Goal: Information Seeking & Learning: Learn about a topic

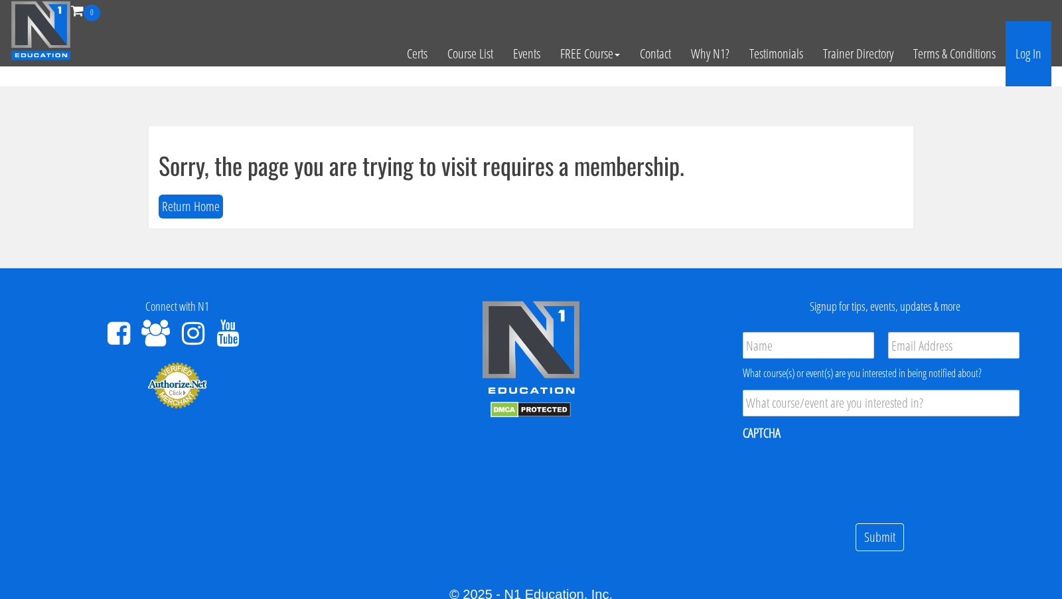
click at [1036, 56] on link "Log In" at bounding box center [1029, 53] width 46 height 65
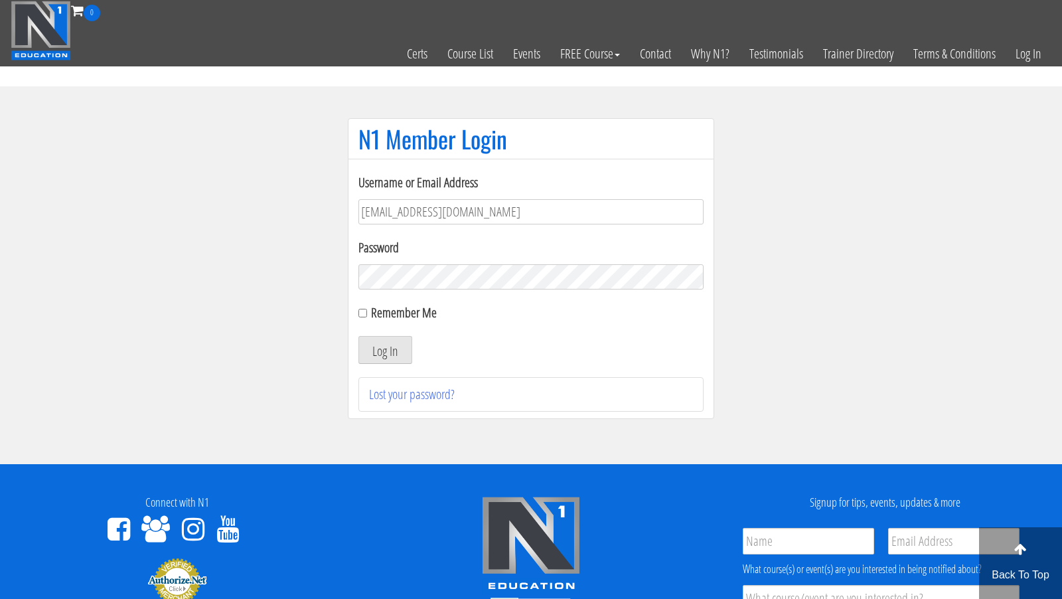
click at [606, 205] on input "anormann2002@yahoo.com" at bounding box center [531, 211] width 345 height 25
type input "camillaernstvedfitness@outlook.dk"
click at [401, 354] on button "Log In" at bounding box center [386, 350] width 54 height 28
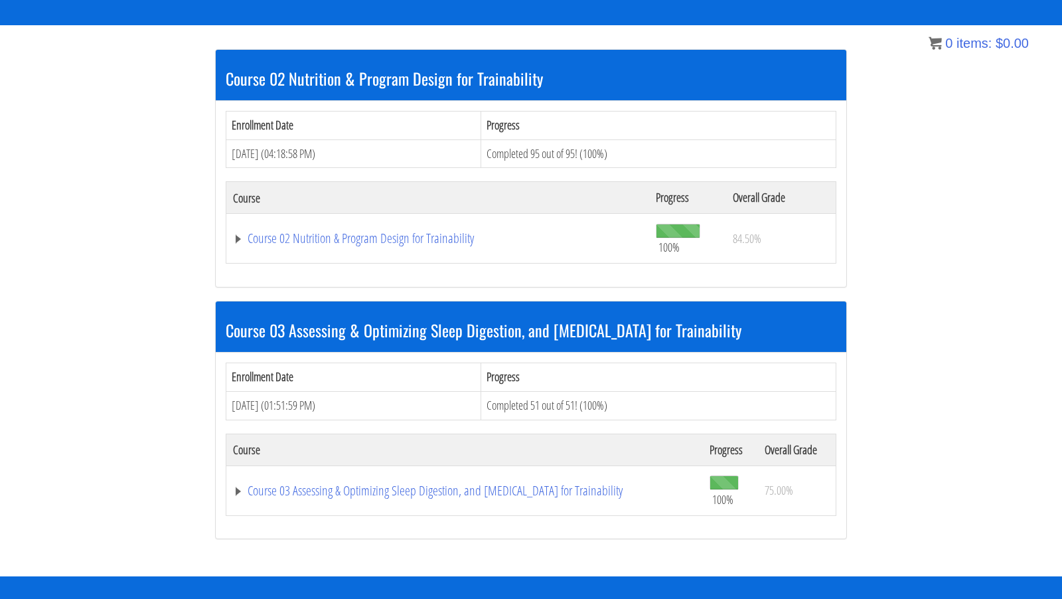
scroll to position [233, 0]
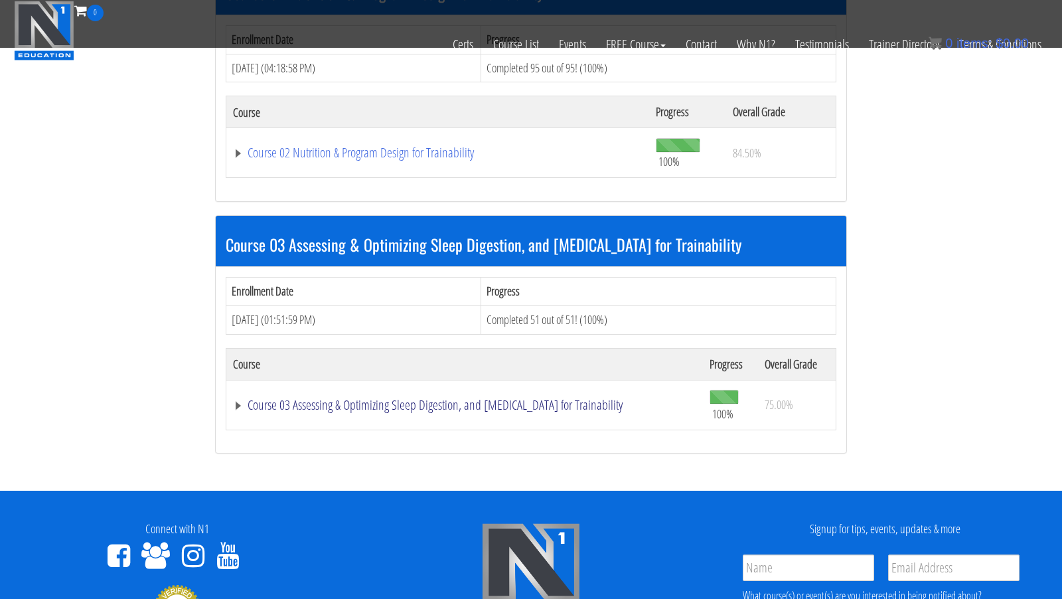
click at [448, 159] on link "Course 03 Assessing & Optimizing Sleep Digestion, and [MEDICAL_DATA] for Traina…" at bounding box center [438, 152] width 410 height 13
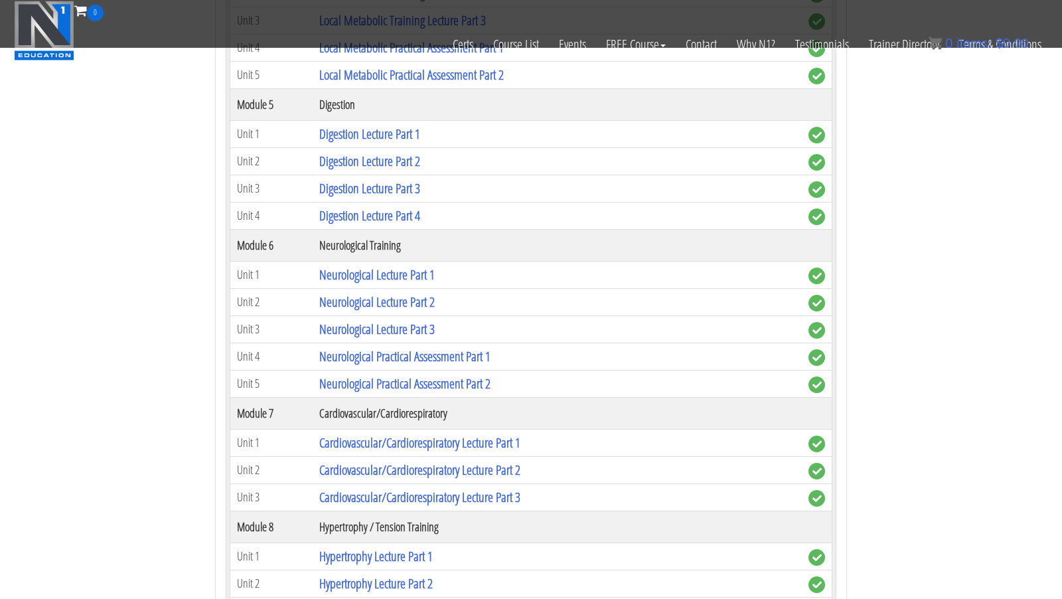
scroll to position [1287, 0]
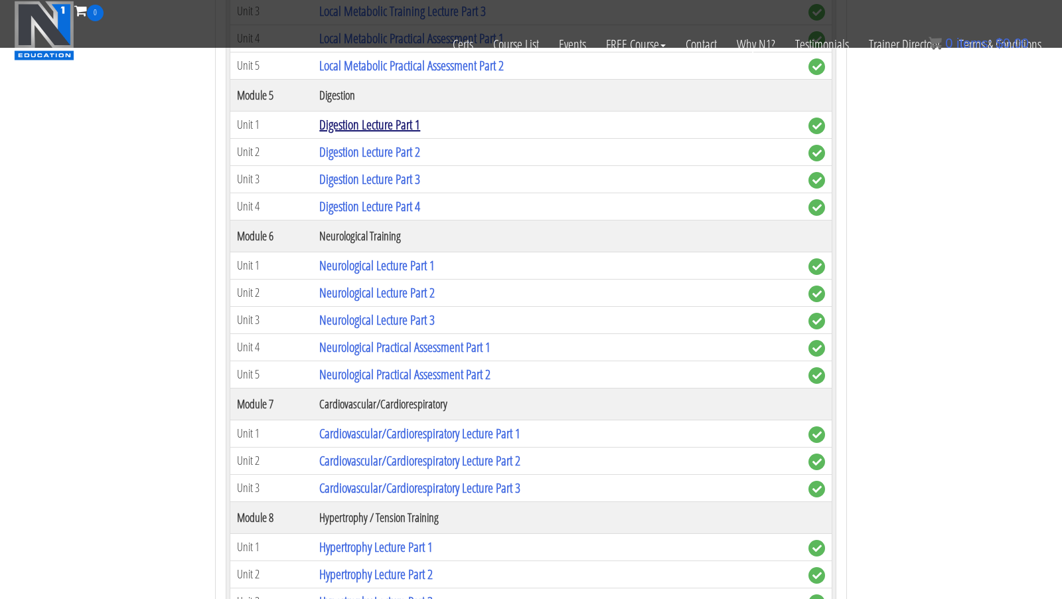
click at [376, 133] on link "Digestion Lecture Part 1" at bounding box center [369, 125] width 101 height 18
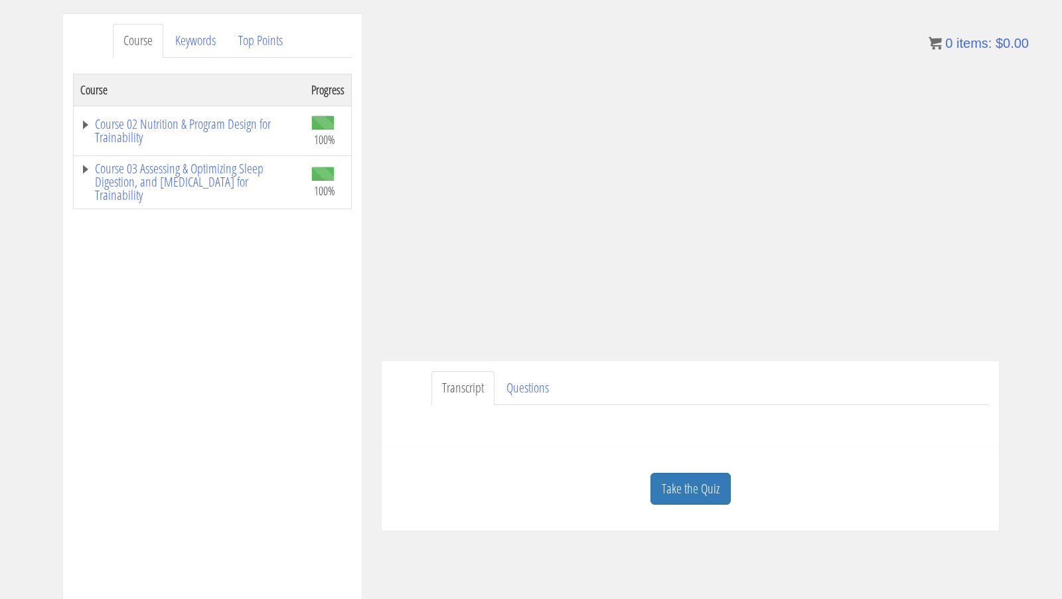
scroll to position [161, 0]
click at [536, 383] on link "Questions" at bounding box center [528, 387] width 64 height 34
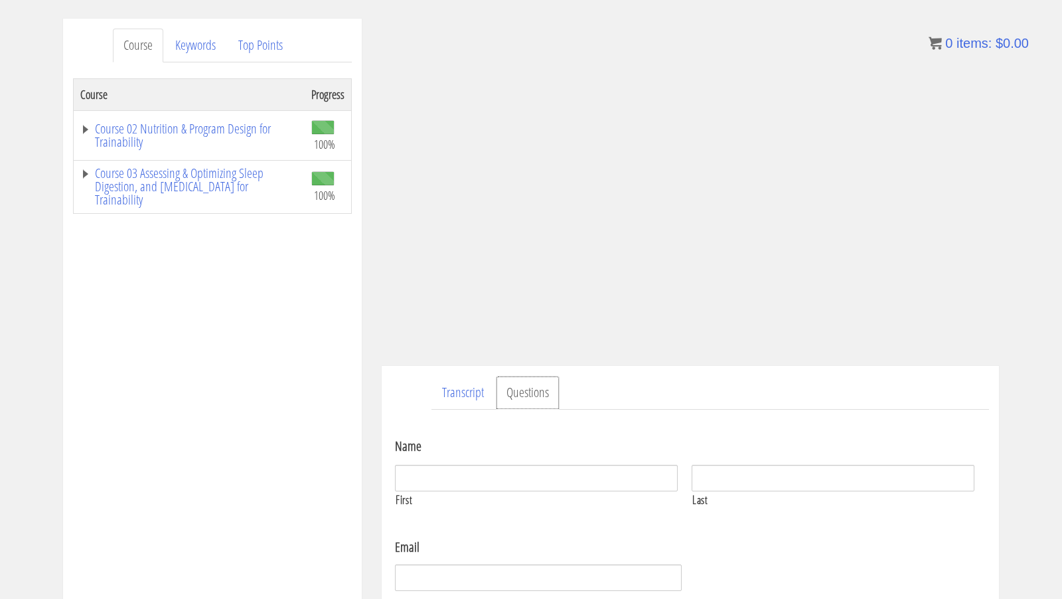
scroll to position [156, 0]
